Goal: Transaction & Acquisition: Subscribe to service/newsletter

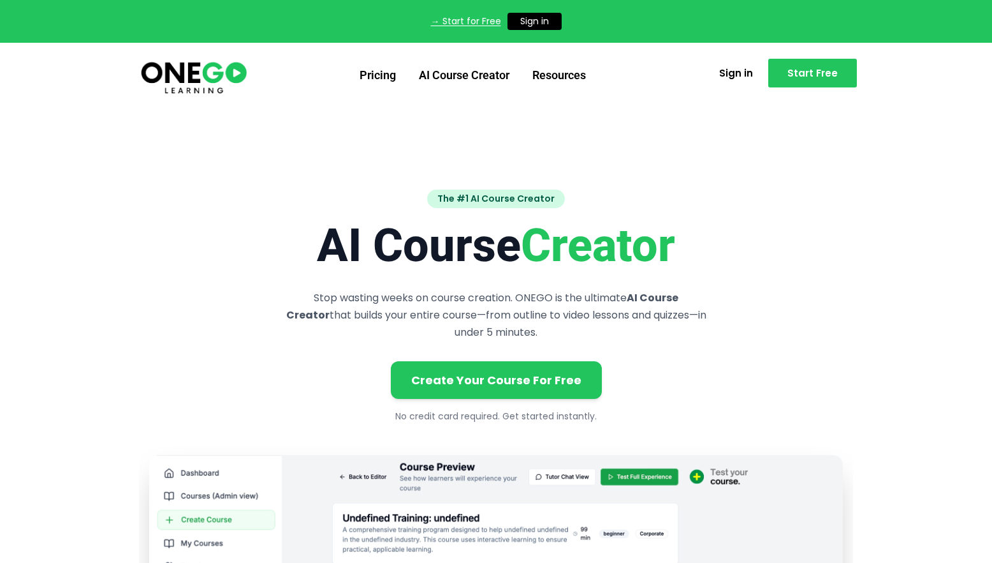
scroll to position [19, 0]
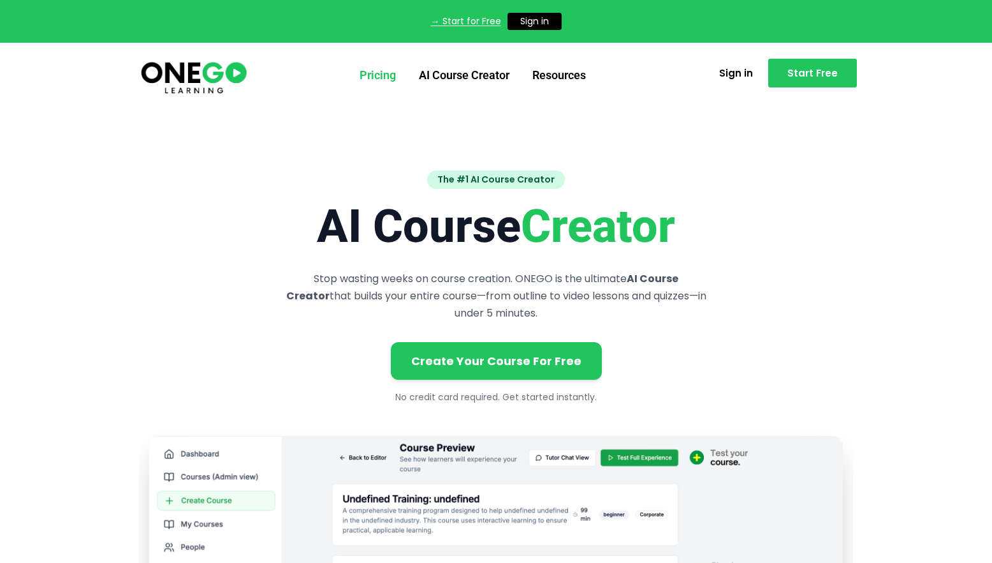
click at [381, 73] on link "Pricing" at bounding box center [377, 75] width 59 height 33
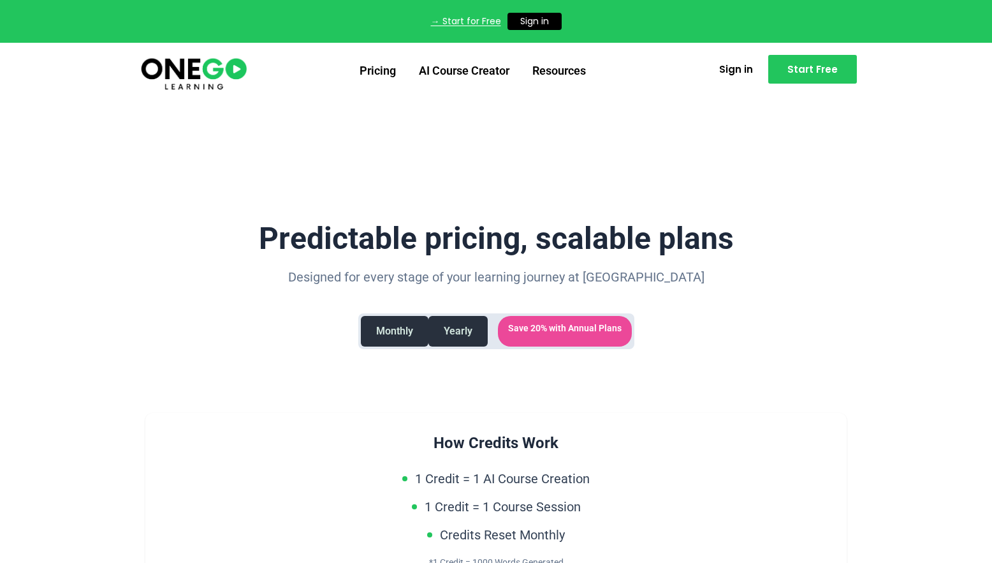
click at [186, 80] on img at bounding box center [194, 73] width 110 height 36
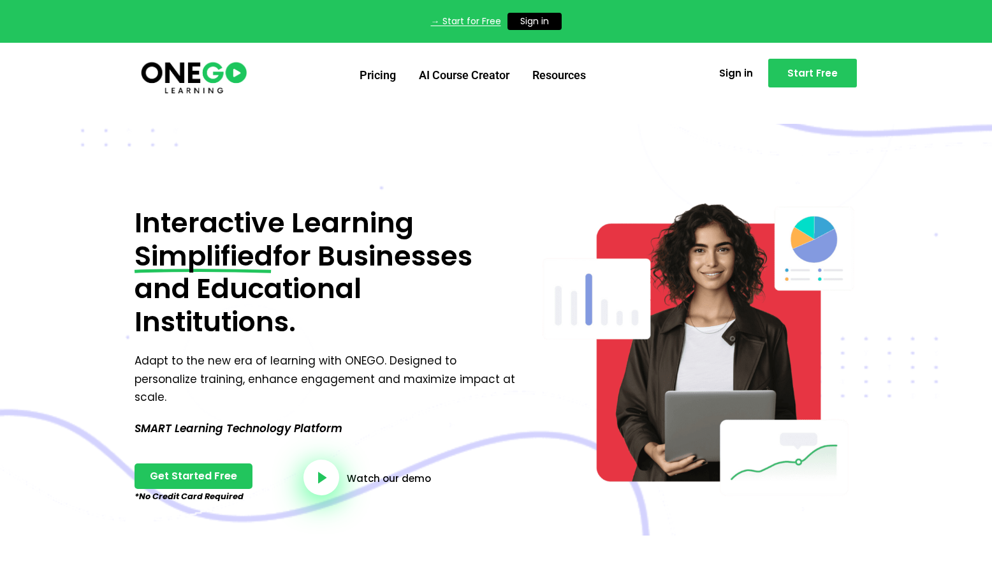
click at [476, 19] on link "→ Start for Free" at bounding box center [466, 21] width 70 height 13
click at [485, 72] on link "AI Course Creator" at bounding box center [465, 75] width 114 height 33
click at [476, 24] on link "→ Start for Free" at bounding box center [466, 21] width 70 height 13
click at [484, 66] on link "AI Course Creator" at bounding box center [465, 75] width 114 height 33
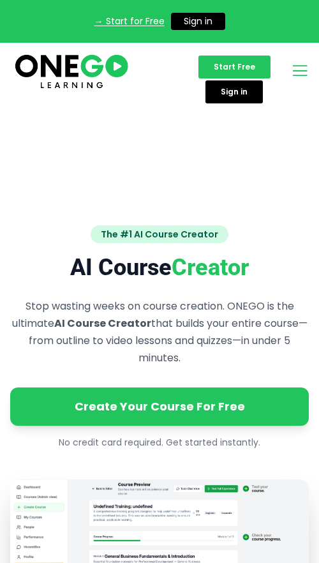
click at [87, 85] on img at bounding box center [71, 70] width 117 height 39
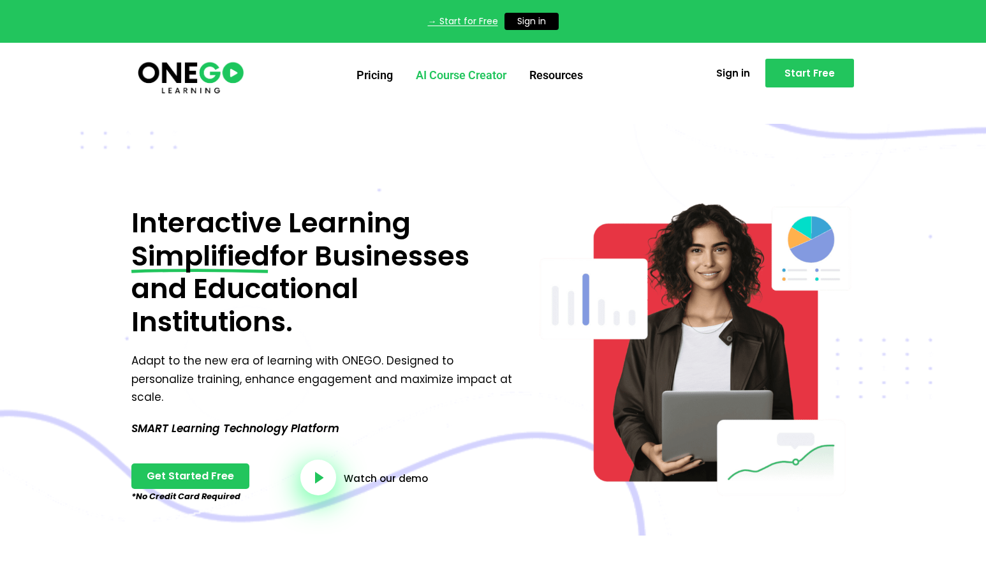
click at [318, 78] on link "AI Course Creator" at bounding box center [461, 75] width 114 height 33
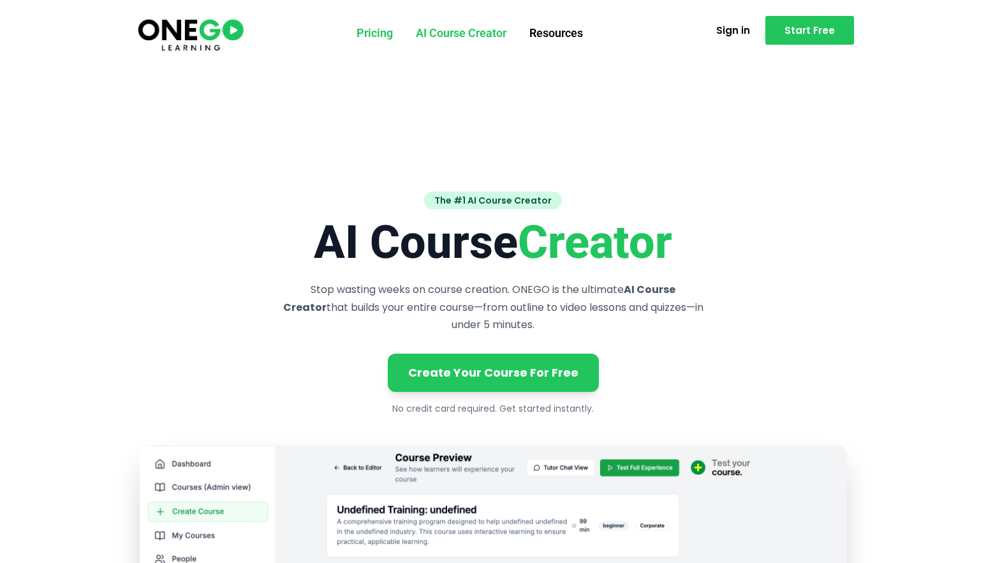
click at [374, 32] on link "Pricing" at bounding box center [374, 32] width 59 height 33
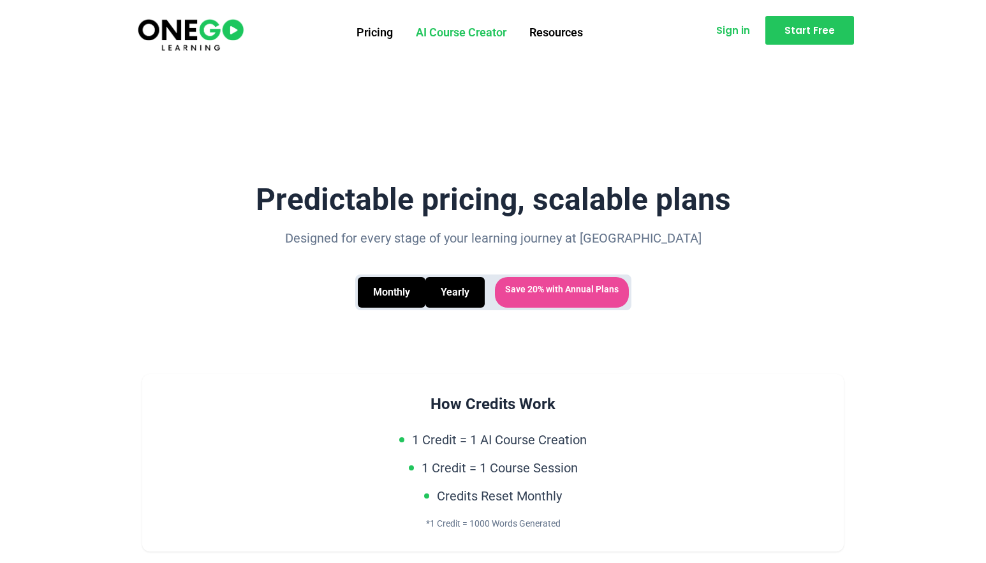
click at [725, 29] on span "Sign in" at bounding box center [733, 31] width 34 height 10
